Goal: Task Accomplishment & Management: Use online tool/utility

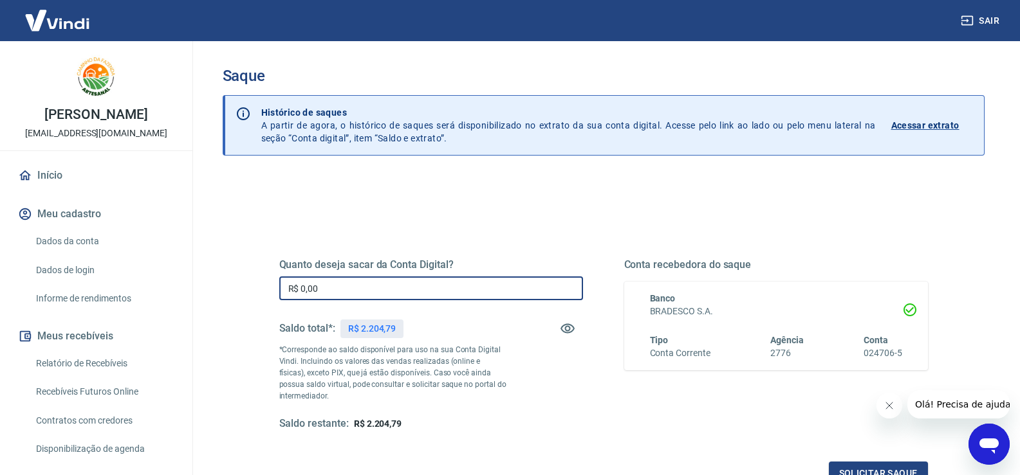
click at [447, 288] on input "R$ 0,00" at bounding box center [431, 289] width 304 height 24
type input "R$ 2.204,79"
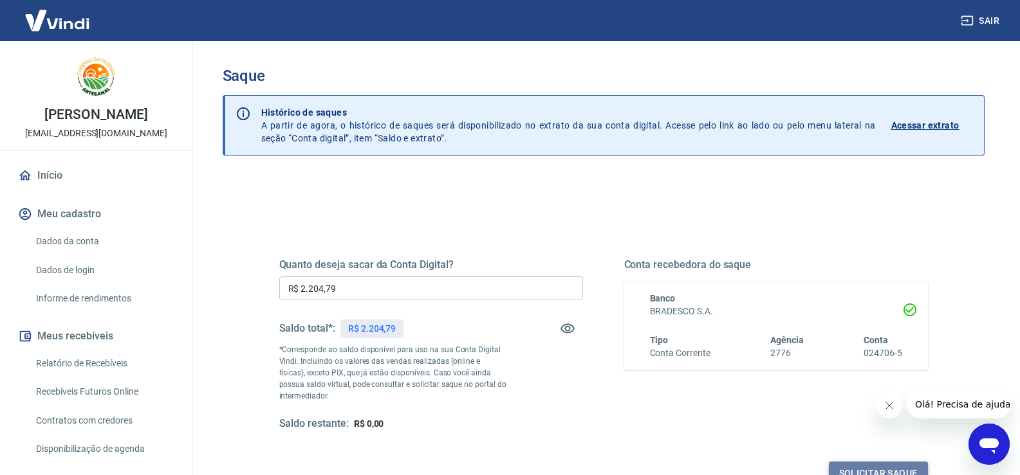
click at [877, 466] on button "Solicitar saque" at bounding box center [877, 474] width 99 height 24
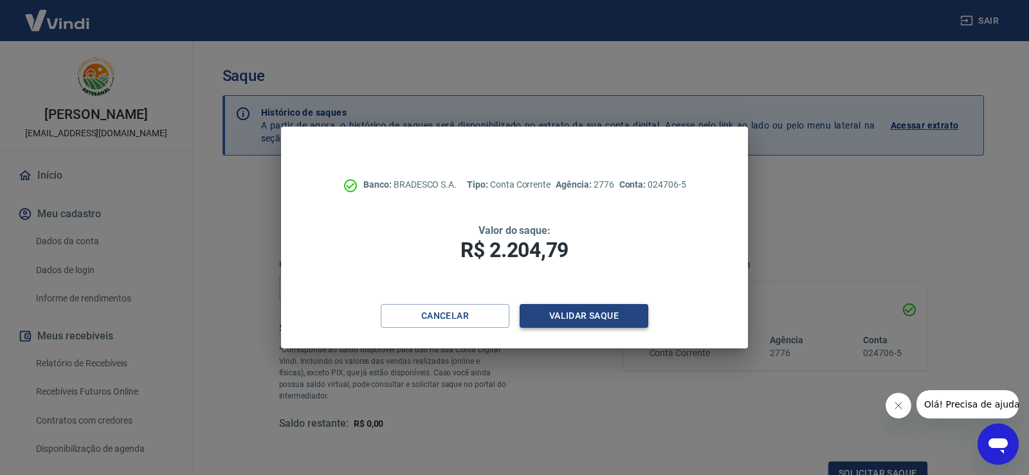
click at [585, 312] on button "Validar saque" at bounding box center [584, 316] width 129 height 24
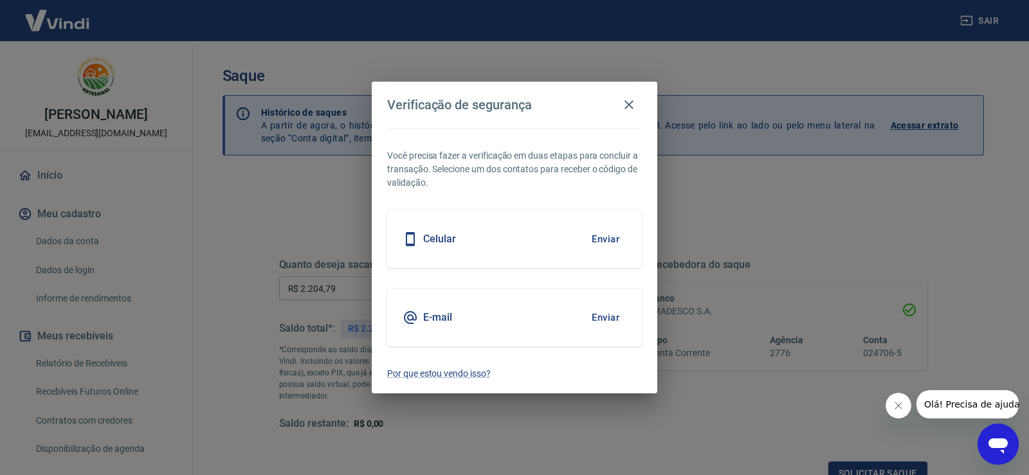
scroll to position [10, 0]
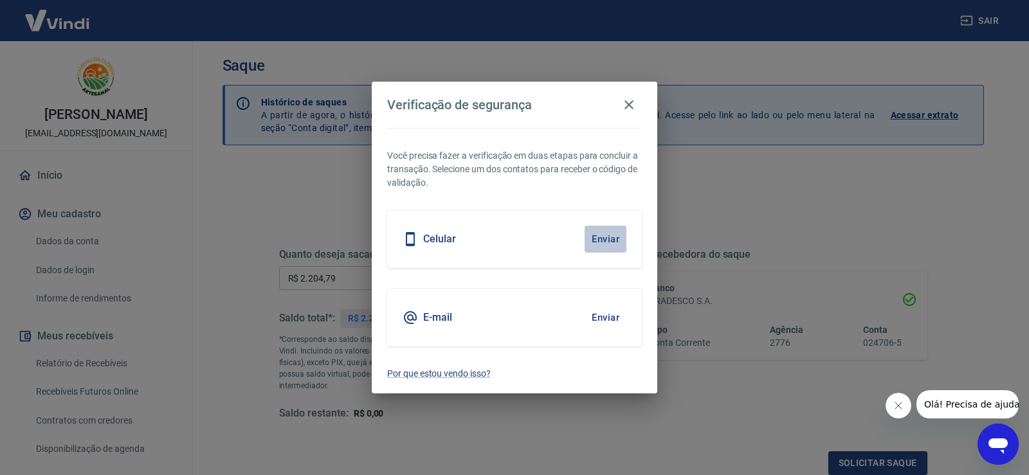
click at [603, 239] on button "Enviar" at bounding box center [606, 239] width 42 height 27
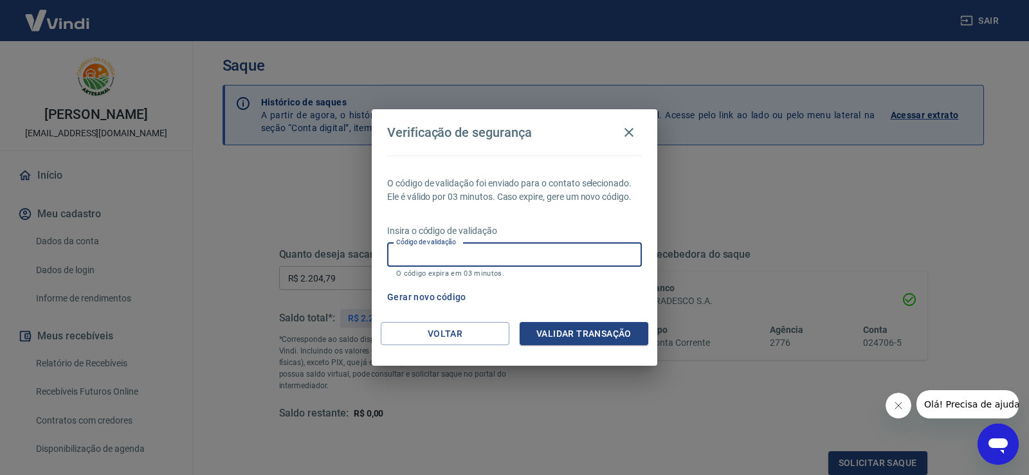
click at [576, 253] on input "Código de validação" at bounding box center [514, 255] width 255 height 24
type input "520731"
click at [609, 336] on button "Validar transação" at bounding box center [584, 334] width 129 height 24
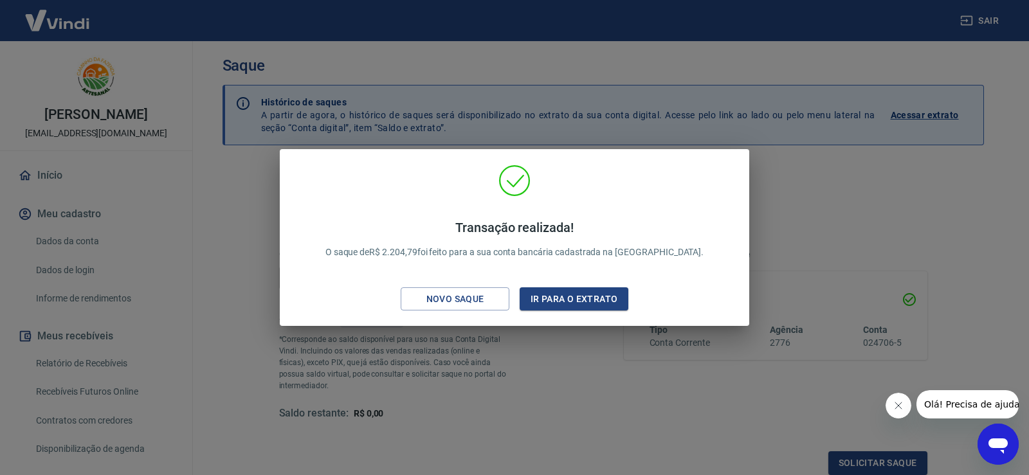
click at [906, 170] on div "Transação realizada! O saque de R$ 2.204,79 foi feito para a sua conta bancária…" at bounding box center [514, 237] width 1029 height 475
